Goal: Transaction & Acquisition: Obtain resource

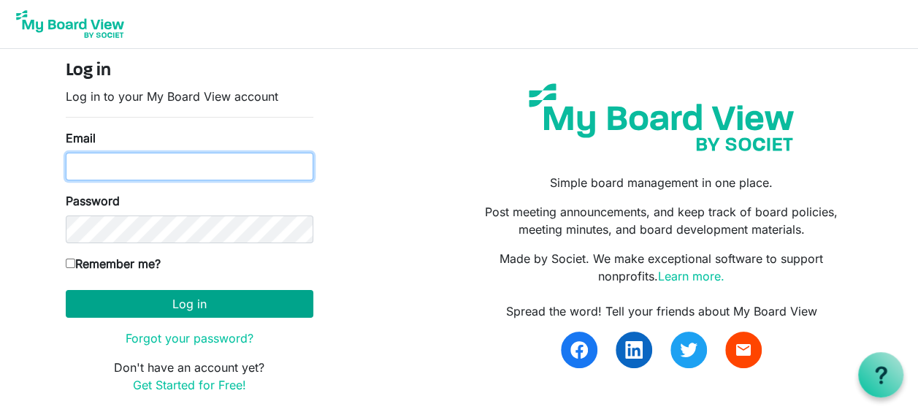
type input "diane.e.erhart@gmail.com"
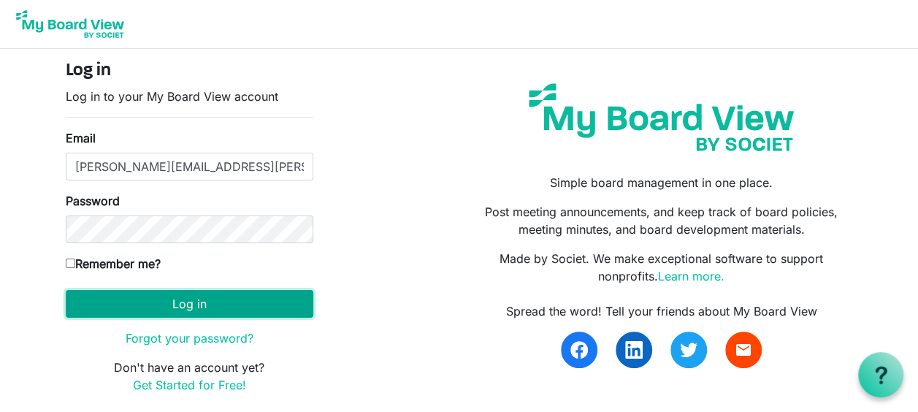
click at [194, 297] on button "Log in" at bounding box center [190, 304] width 248 height 28
click at [182, 301] on button "Log in" at bounding box center [190, 304] width 248 height 28
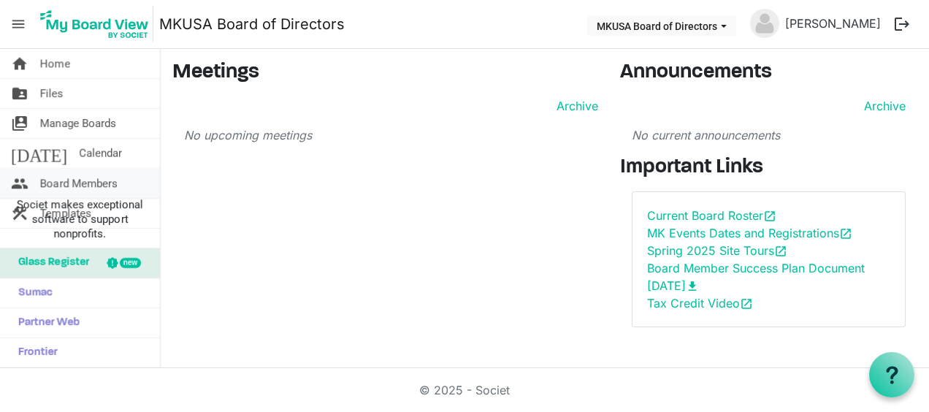
click at [102, 177] on span "Board Members" at bounding box center [78, 183] width 77 height 29
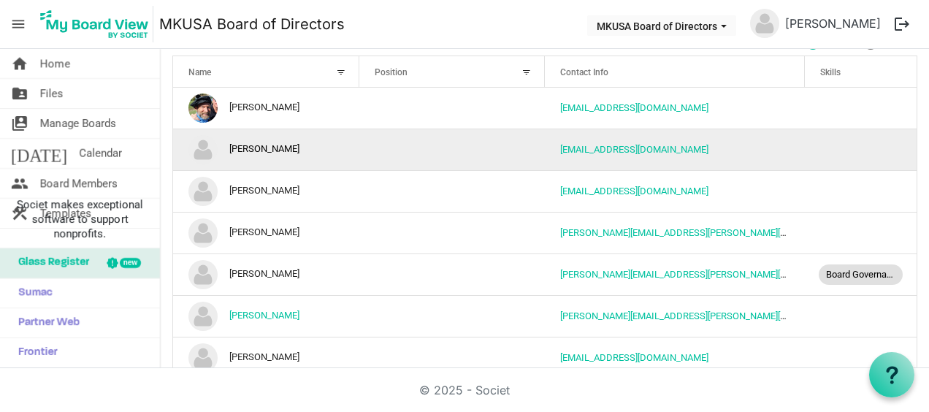
scroll to position [73, 0]
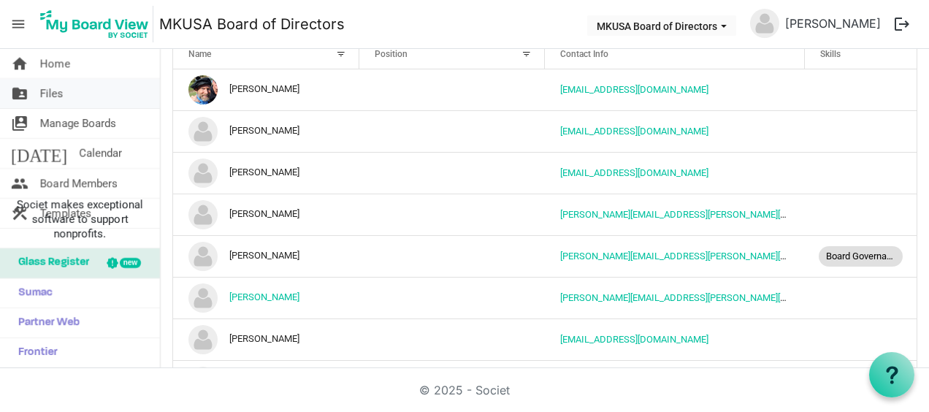
click at [73, 91] on link "folder_shared Files" at bounding box center [80, 93] width 160 height 29
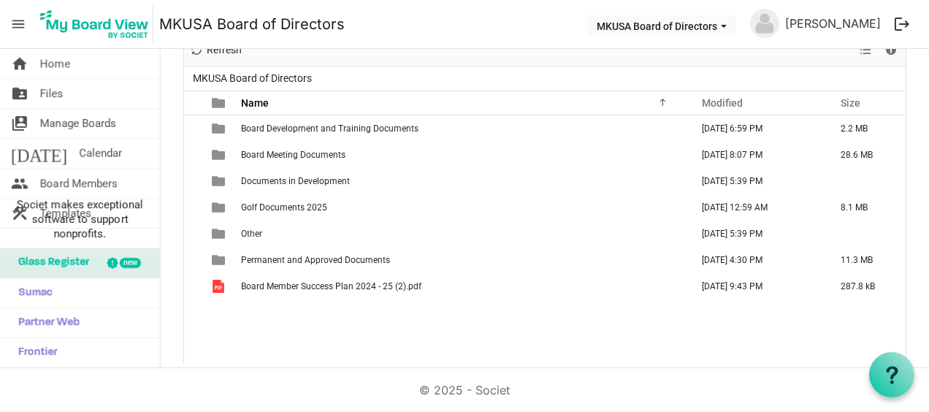
scroll to position [92, 0]
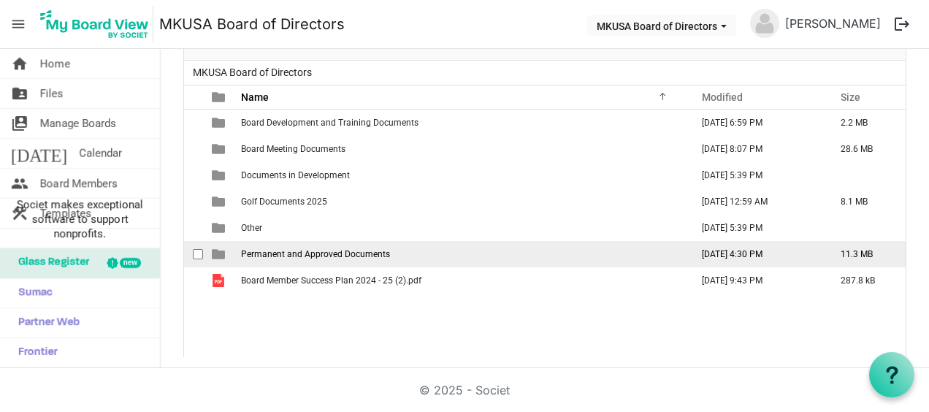
click at [302, 249] on span "Permanent and Approved Documents" at bounding box center [315, 254] width 149 height 10
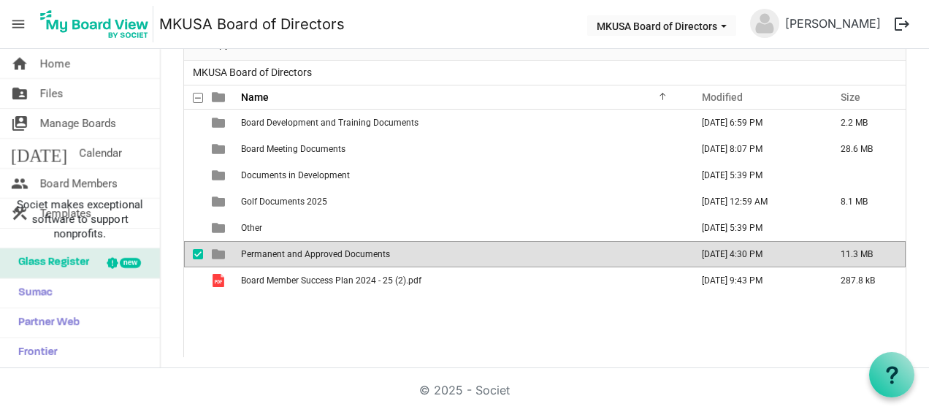
click at [302, 249] on span "Permanent and Approved Documents" at bounding box center [315, 254] width 149 height 10
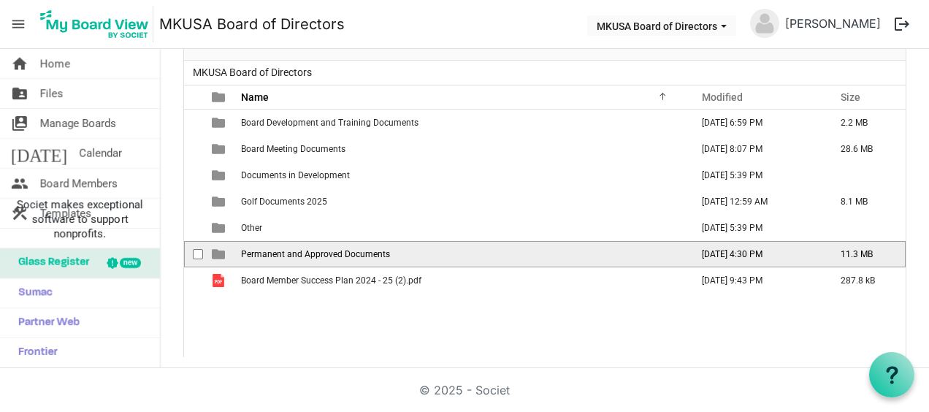
click at [301, 249] on span "Permanent and Approved Documents" at bounding box center [315, 254] width 149 height 10
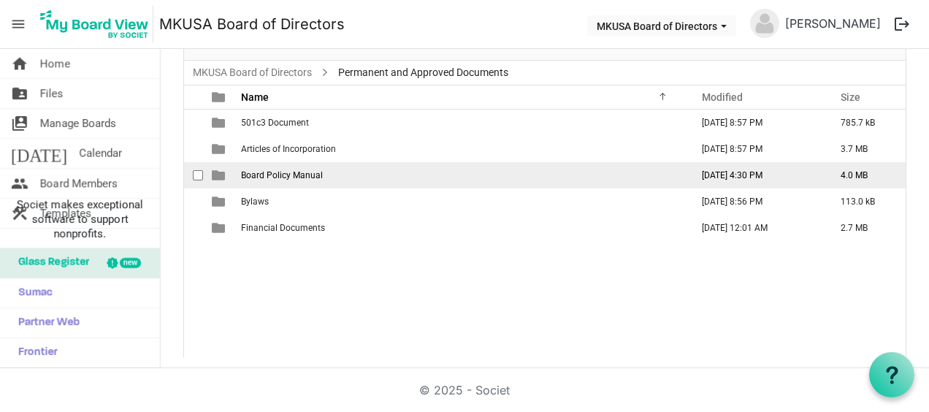
click at [292, 170] on span "Board Policy Manual" at bounding box center [282, 175] width 82 height 10
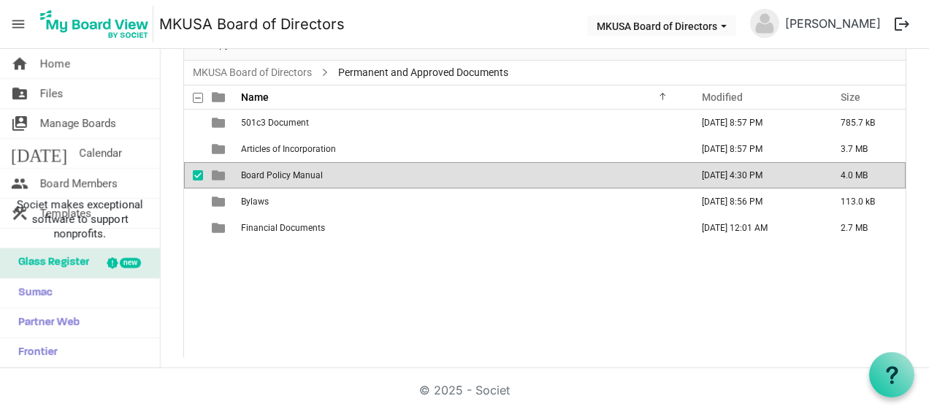
click at [292, 170] on span "Board Policy Manual" at bounding box center [282, 175] width 82 height 10
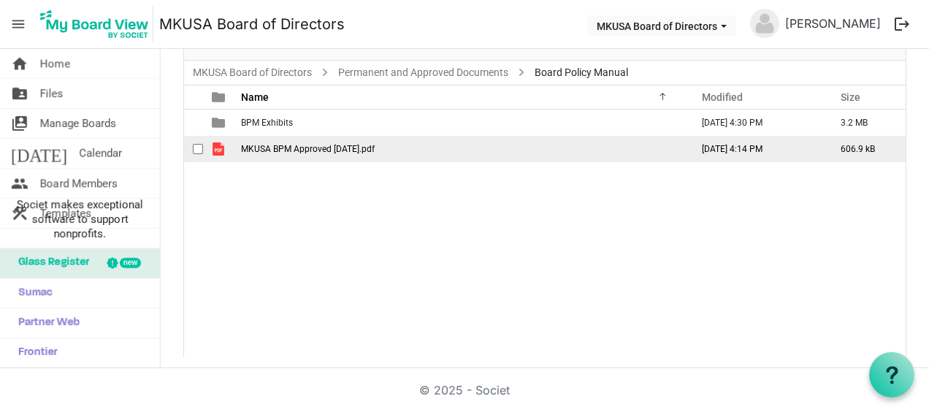
click at [292, 146] on span "MKUSA BPM Approved [DATE].pdf" at bounding box center [308, 149] width 134 height 10
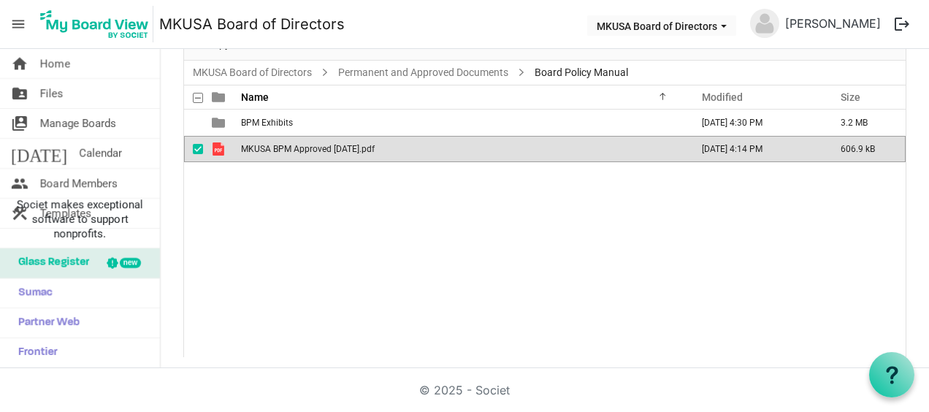
click at [292, 146] on span "MKUSA BPM Approved [DATE].pdf" at bounding box center [308, 149] width 134 height 10
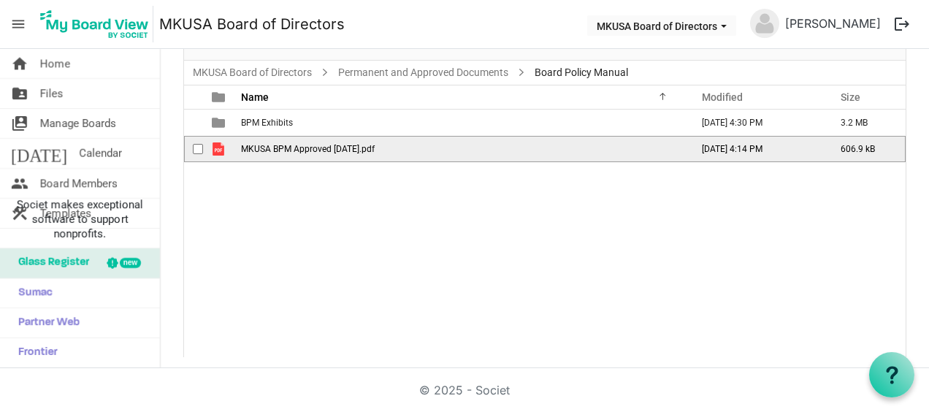
click at [292, 146] on span "MKUSA BPM Approved [DATE].pdf" at bounding box center [308, 149] width 134 height 10
